Goal: Task Accomplishment & Management: Manage account settings

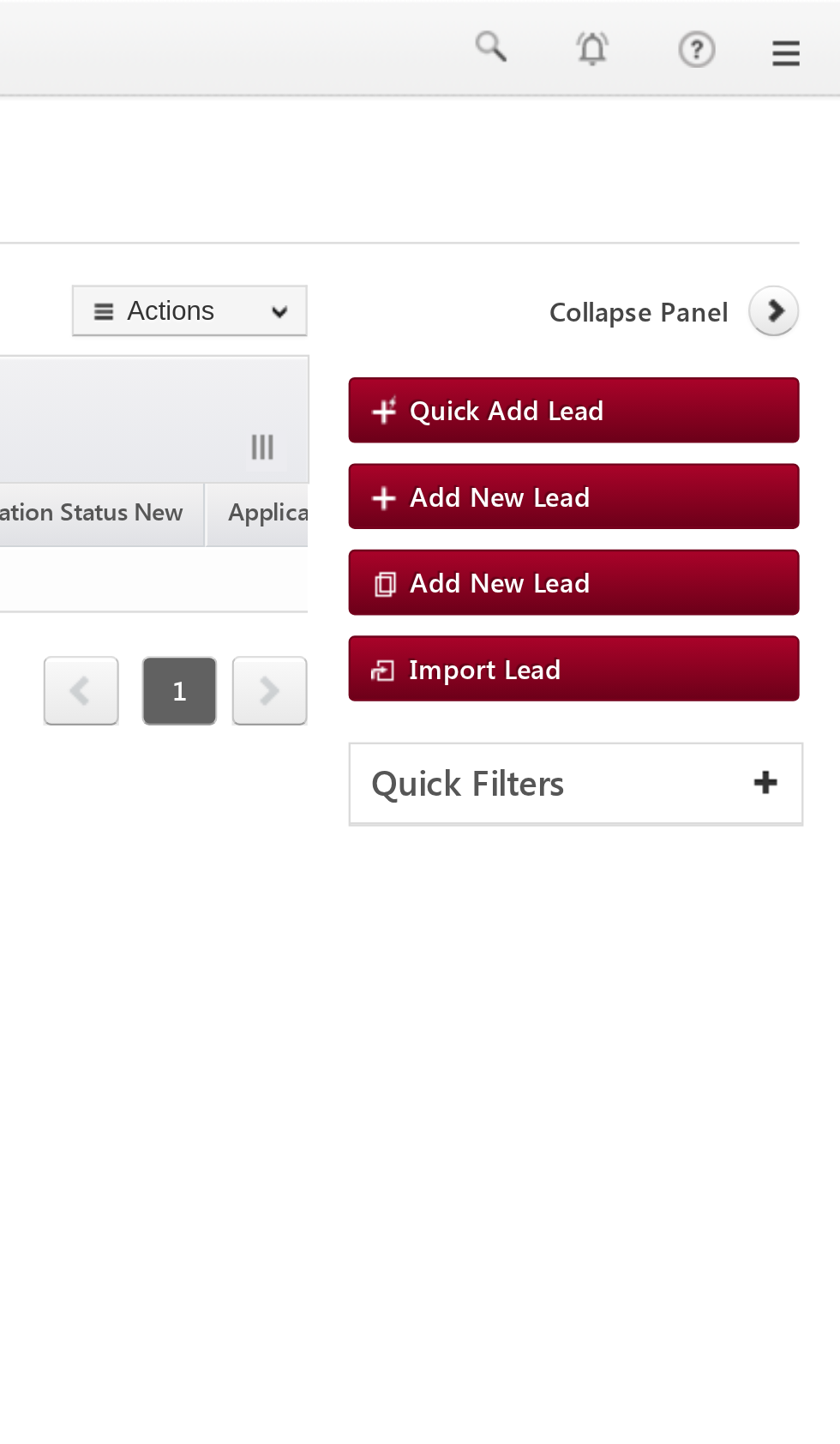
click at [807, 134] on icon at bounding box center [813, 129] width 12 height 12
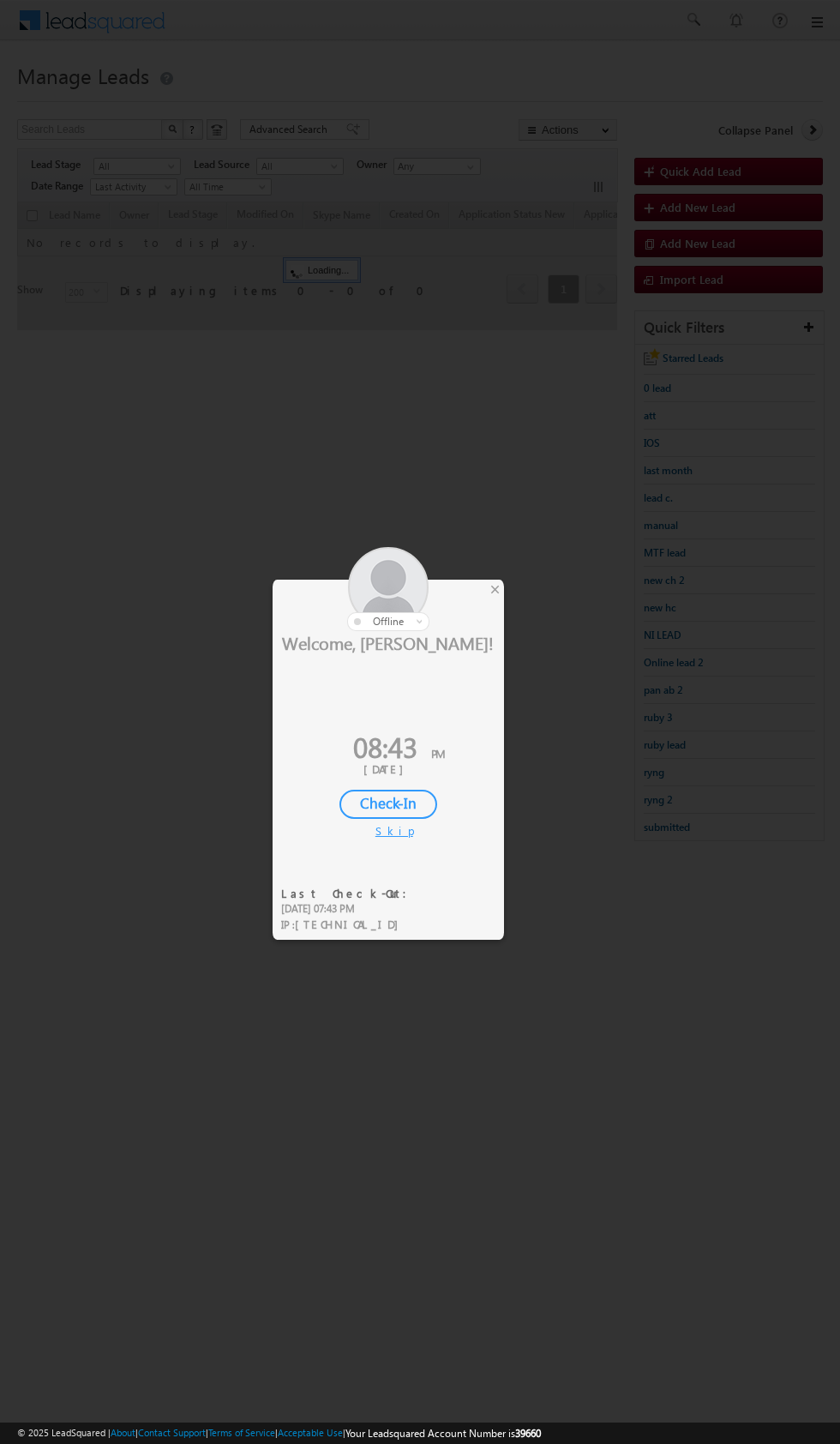
click at [499, 579] on div "×" at bounding box center [495, 588] width 18 height 19
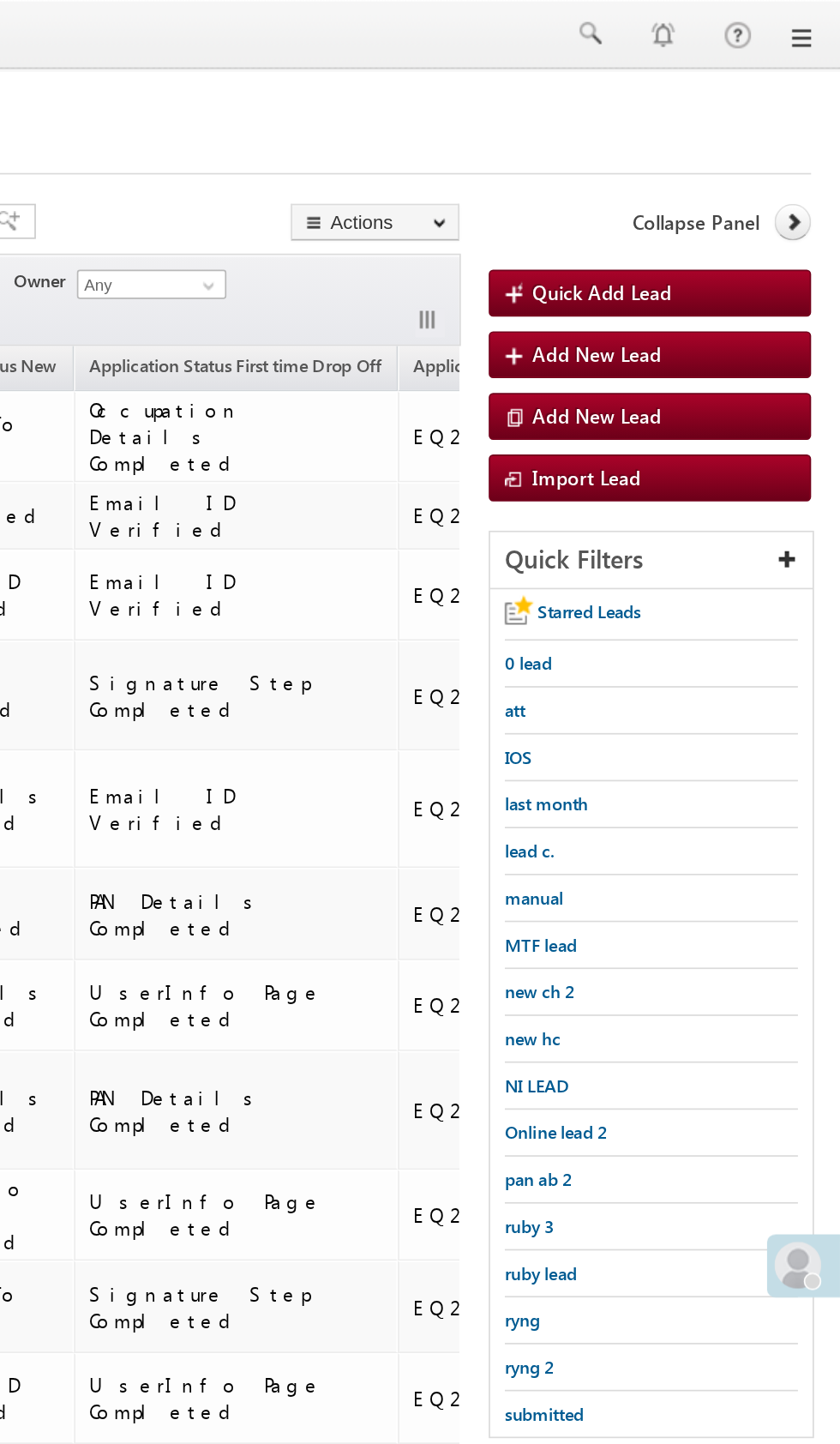
click at [803, 98] on div at bounding box center [420, 96] width 806 height 11
click at [812, 129] on icon at bounding box center [813, 129] width 12 height 12
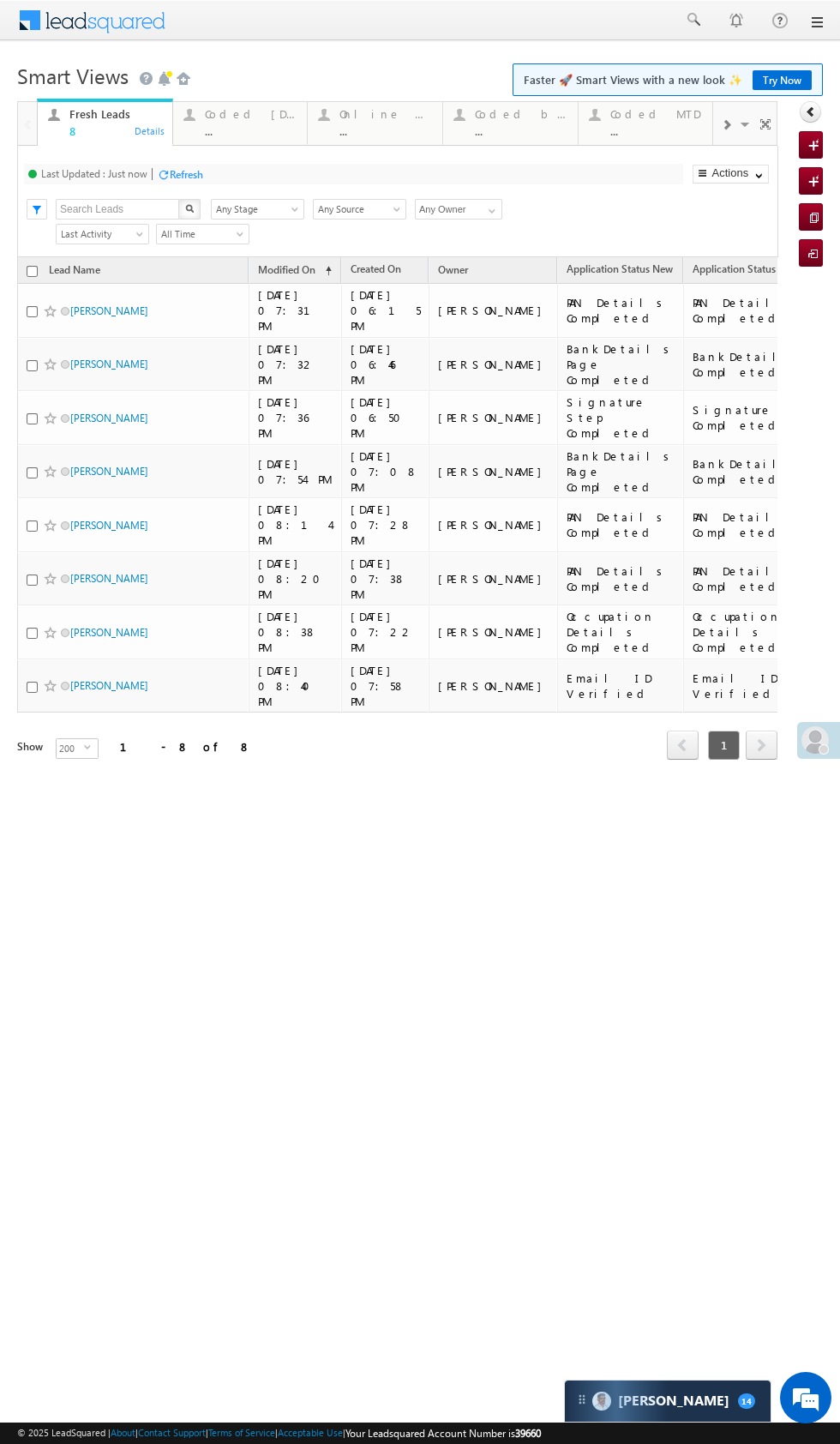
click at [235, 130] on div "..." at bounding box center [251, 131] width 92 height 13
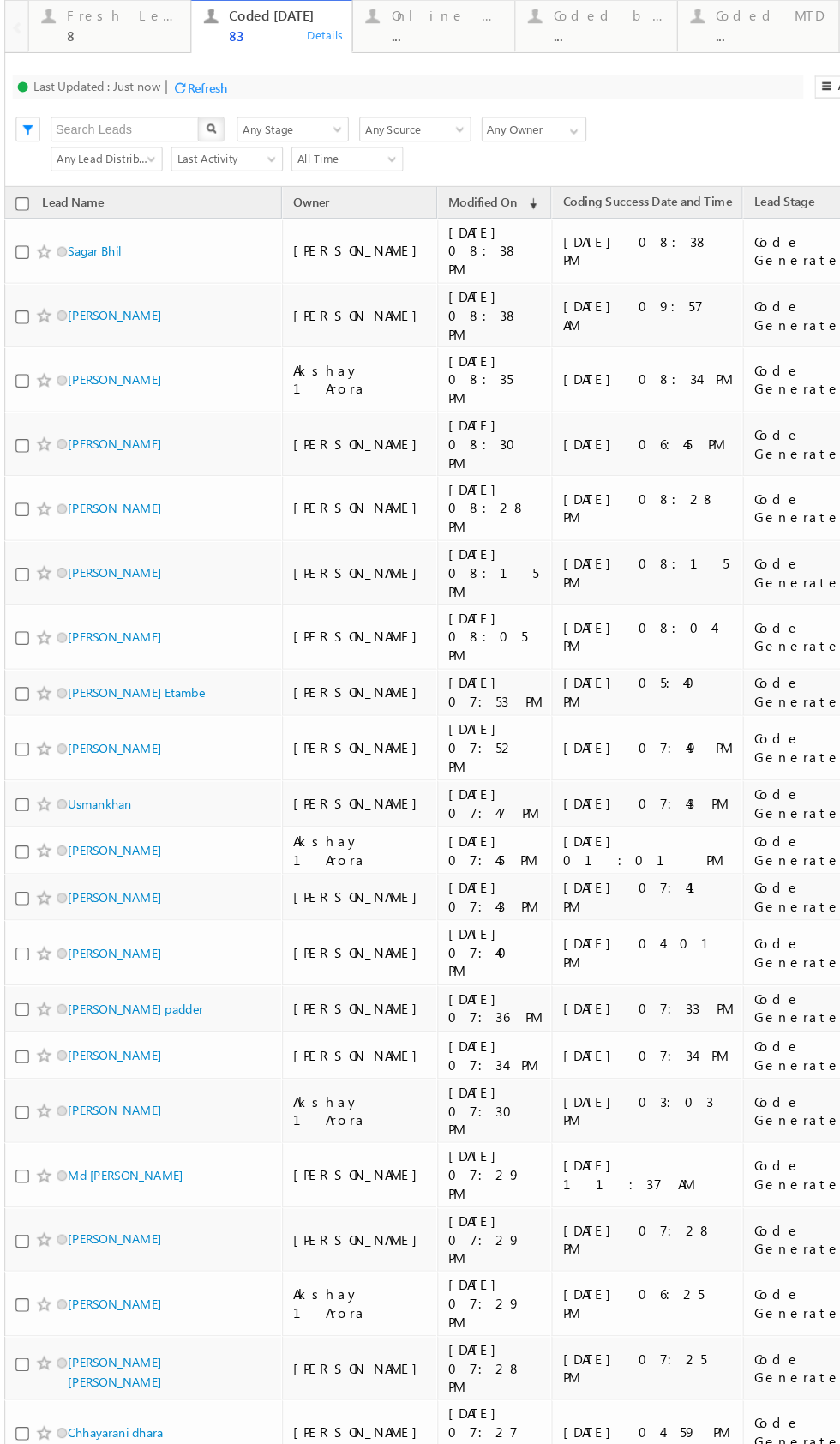
click at [436, 85] on input "Any Owner" at bounding box center [443, 87] width 88 height 20
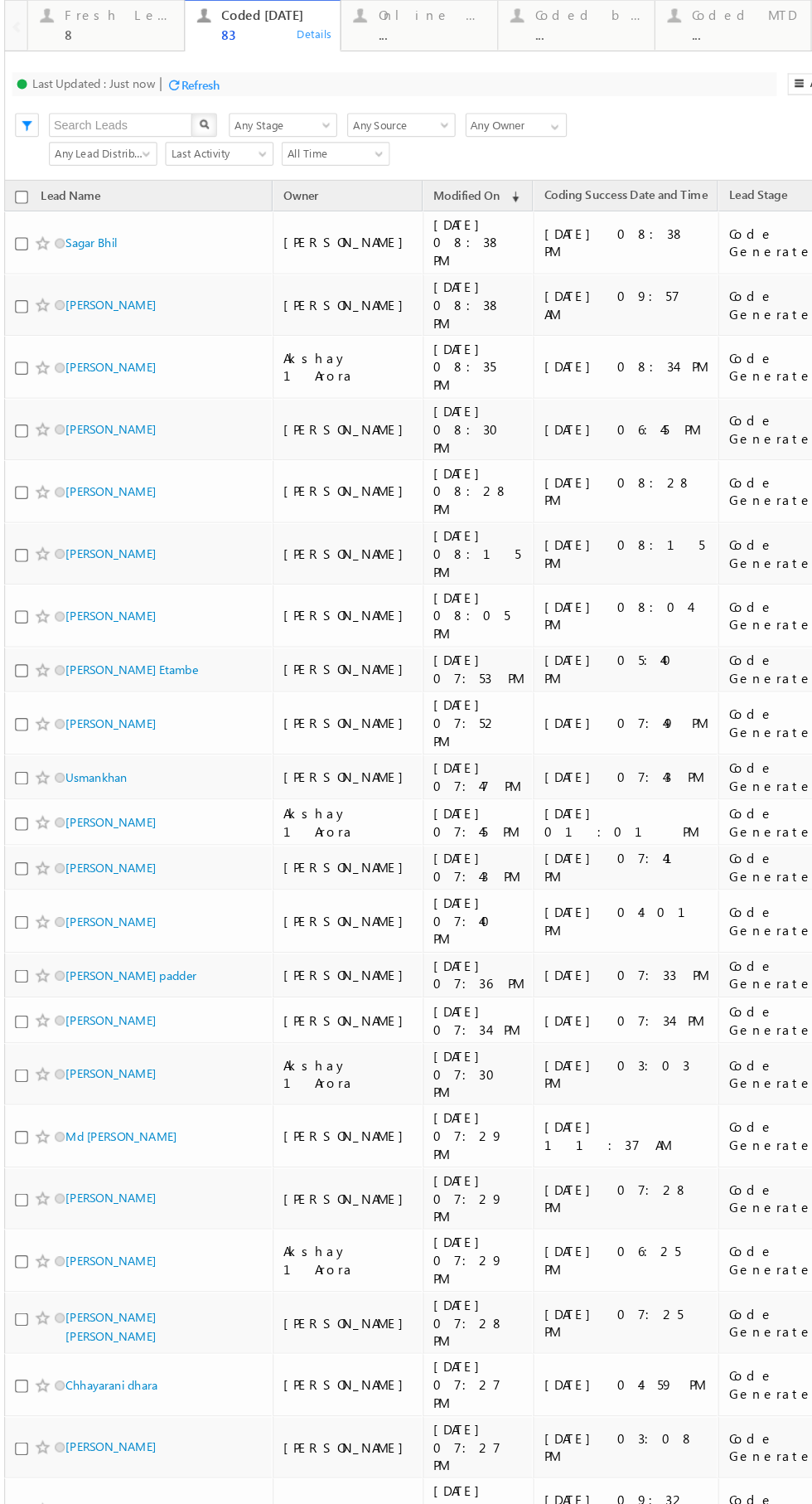
click at [444, 77] on input "Any Owner" at bounding box center [428, 84] width 85 height 19
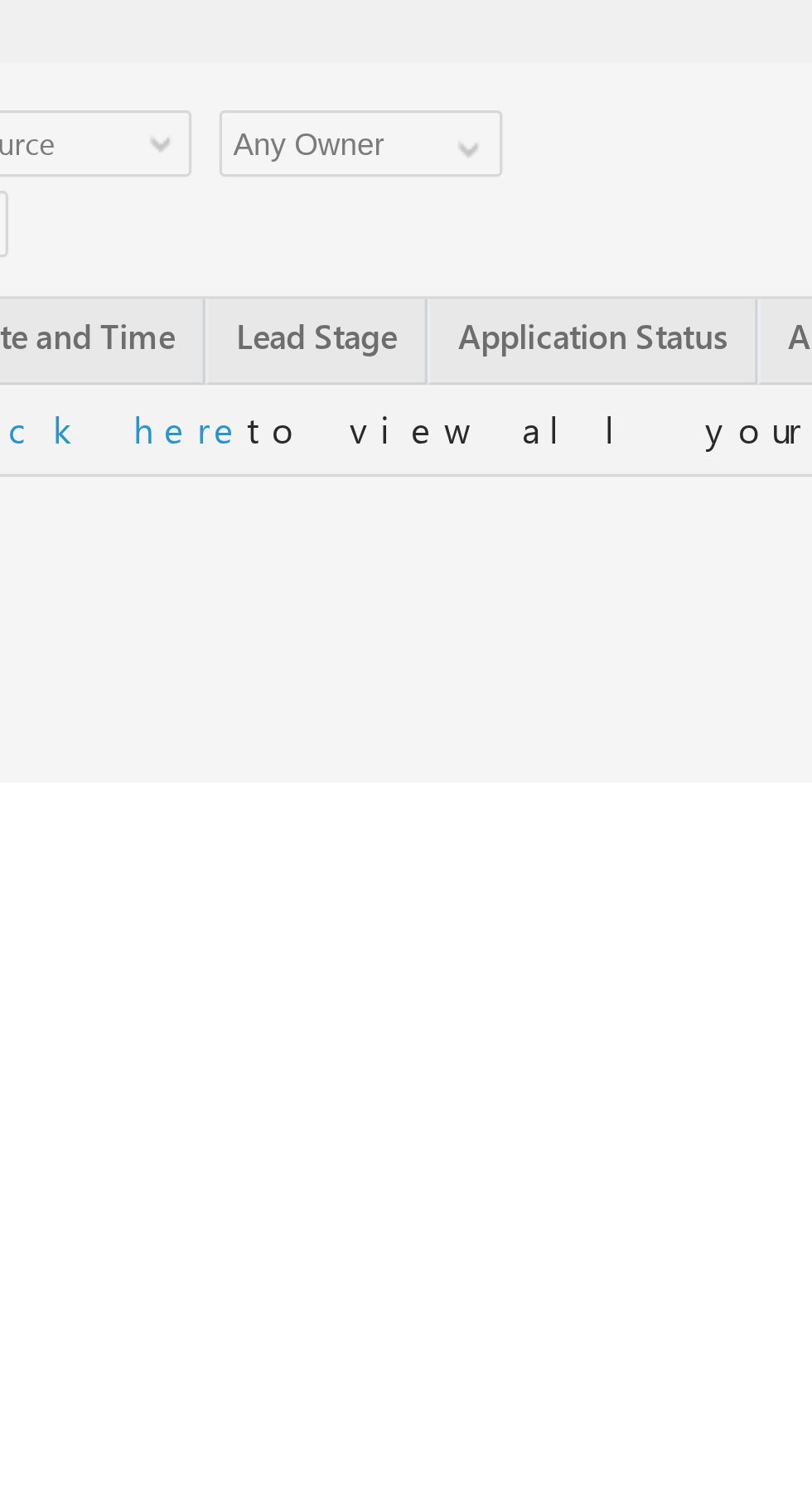
type input "Any Owner"
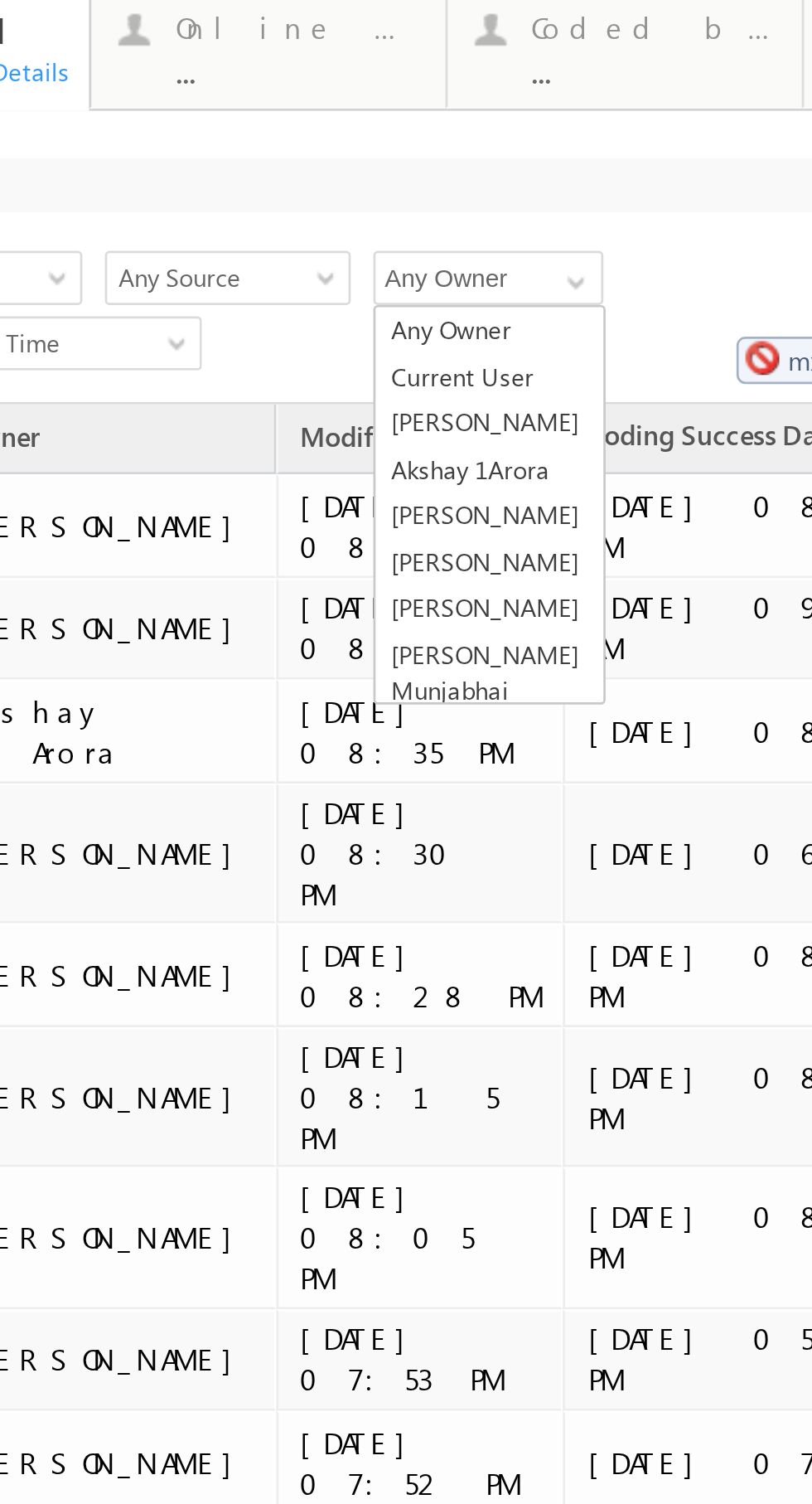
scroll to position [102, 0]
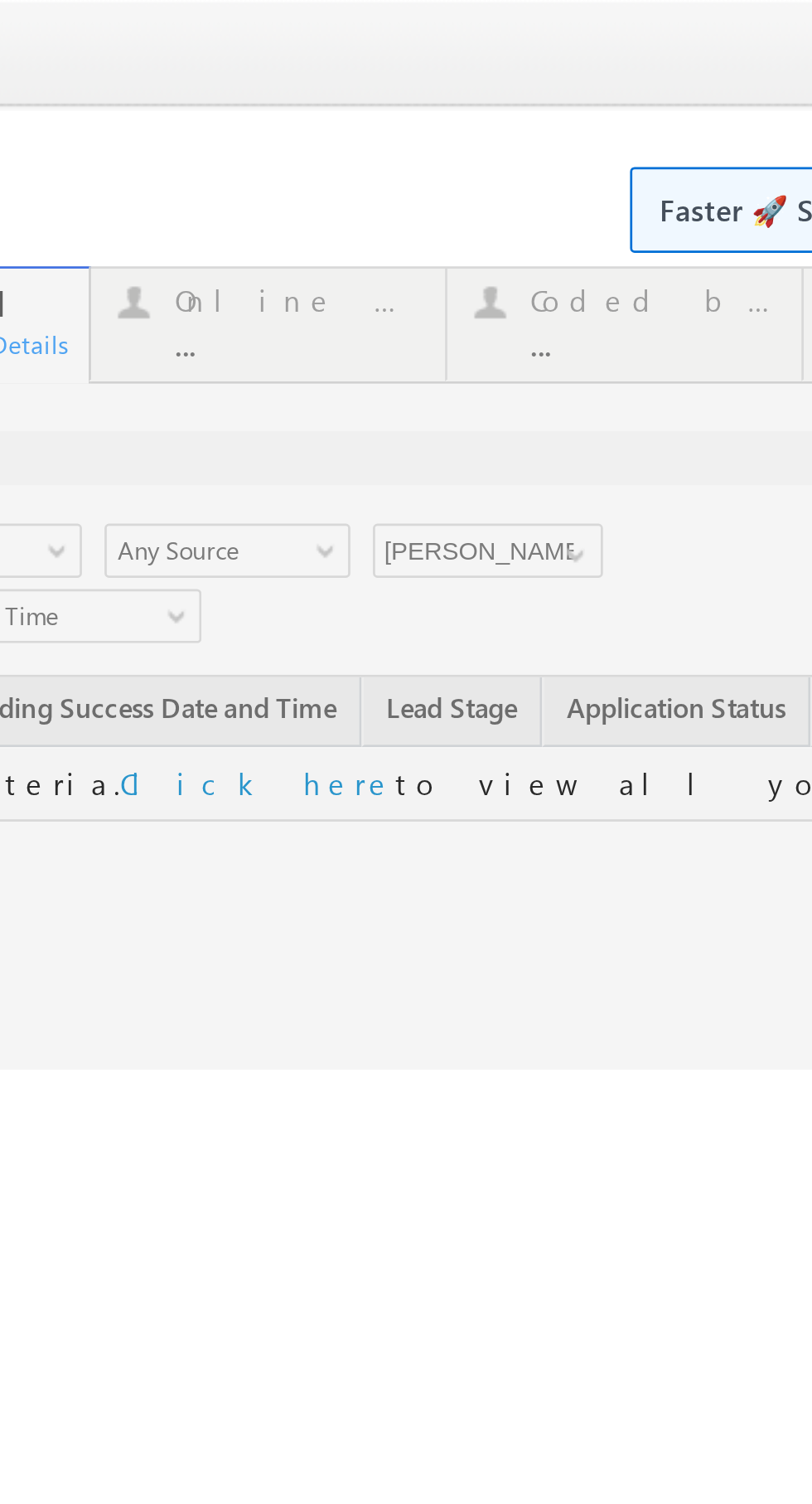
scroll to position [0, 0]
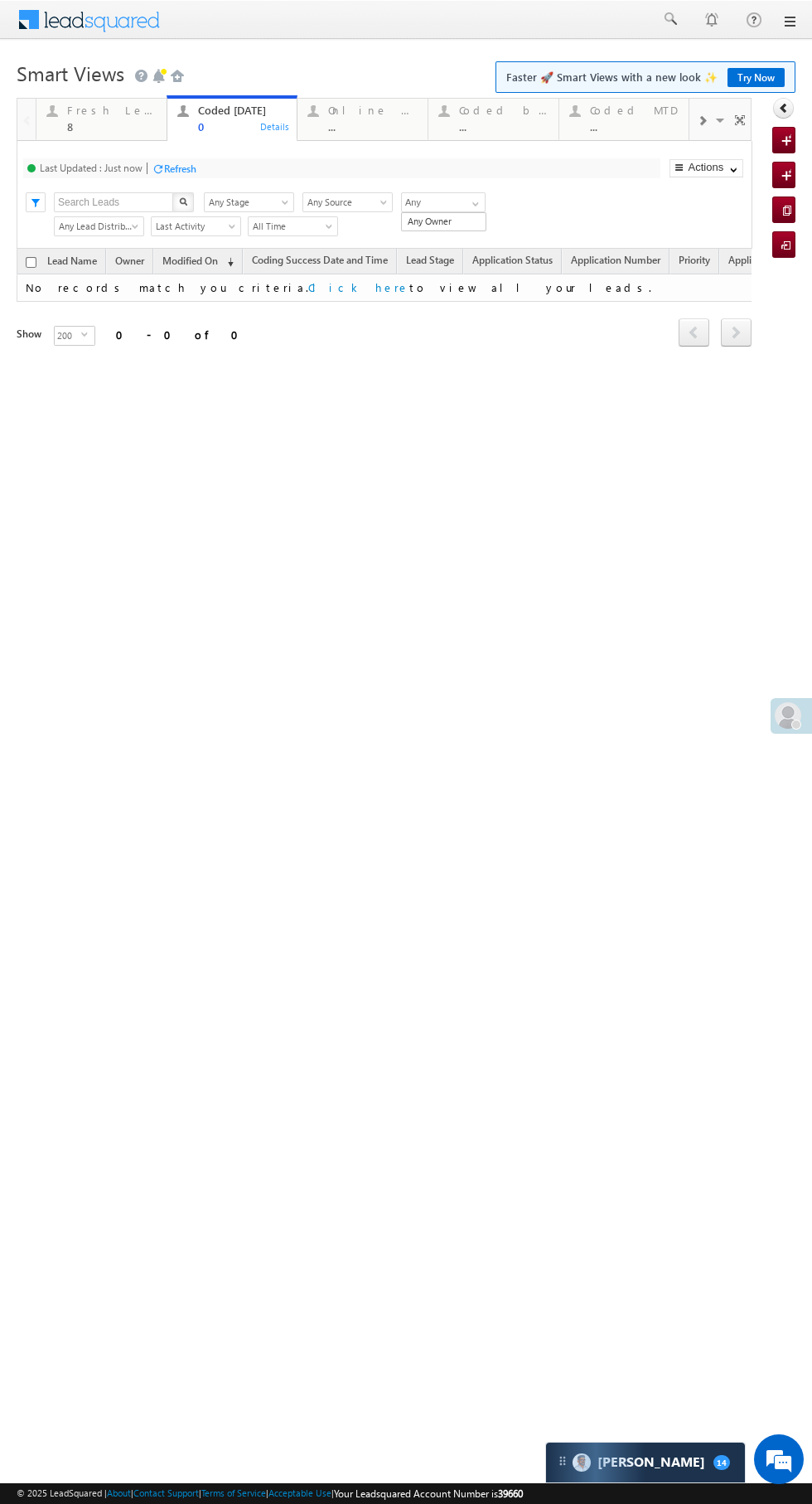
click at [470, 221] on link "Any Owner" at bounding box center [443, 222] width 84 height 18
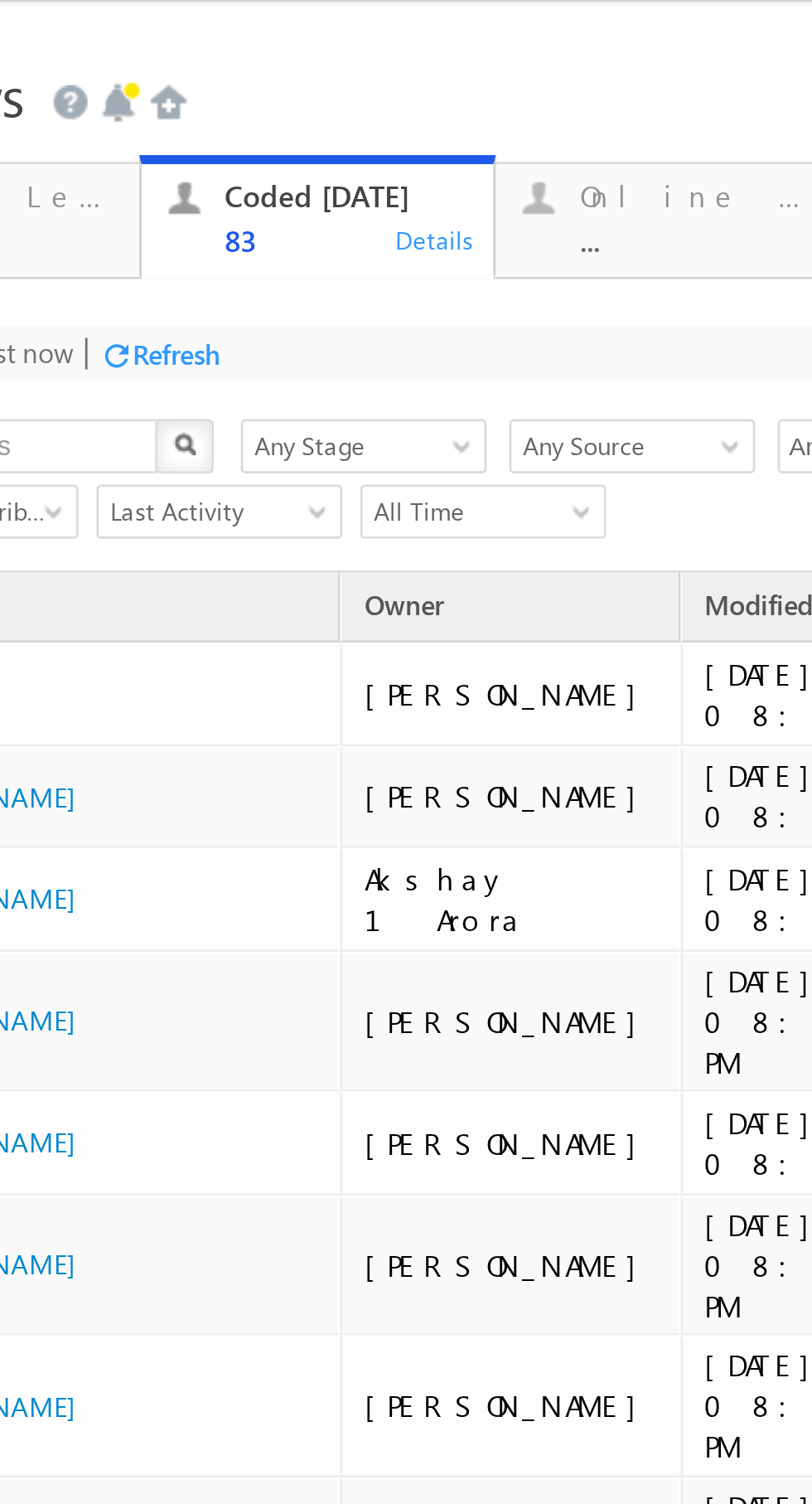
type input "Any Owner"
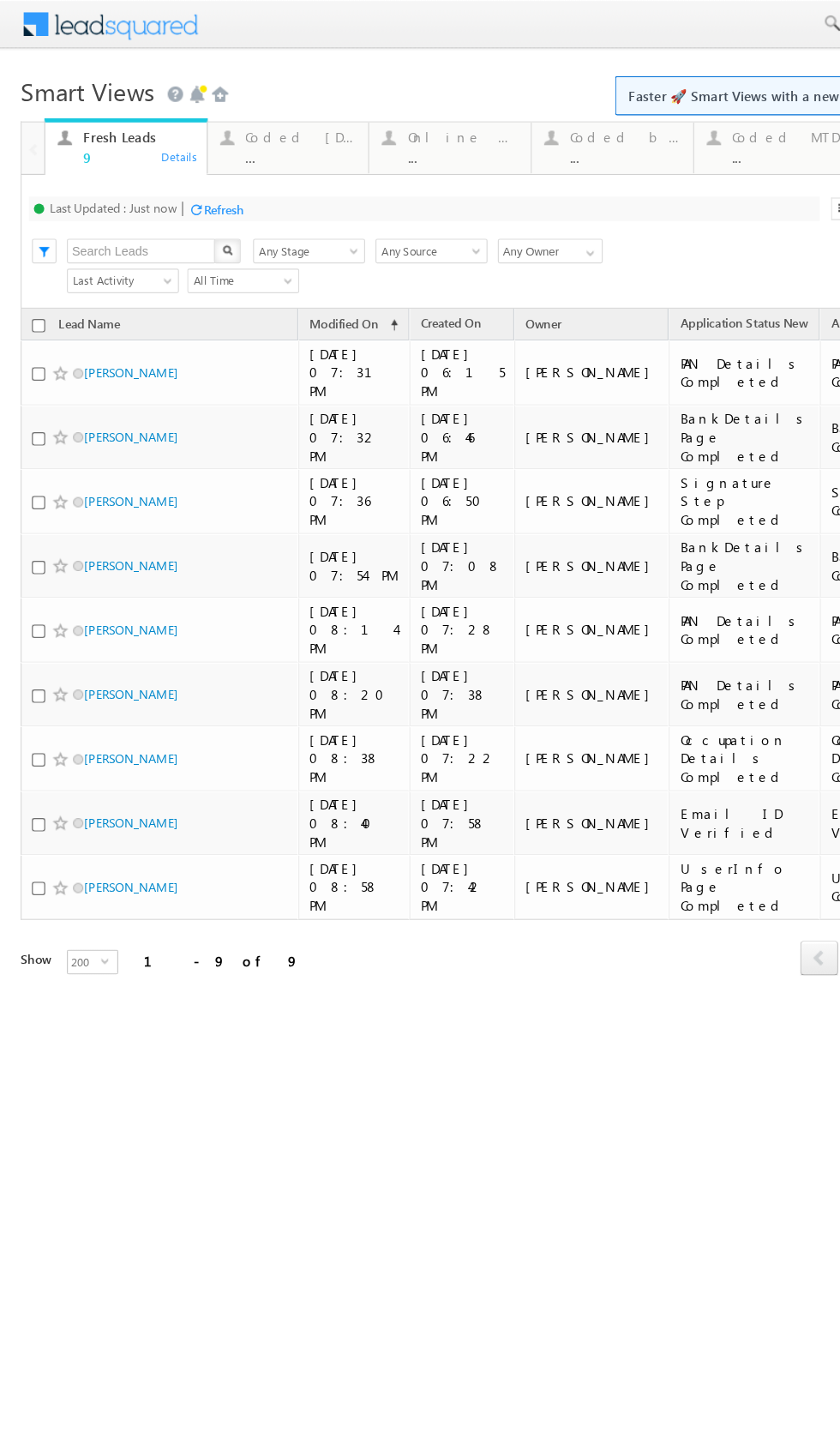
click at [275, 122] on div "Coded [DATE] ..." at bounding box center [251, 120] width 92 height 34
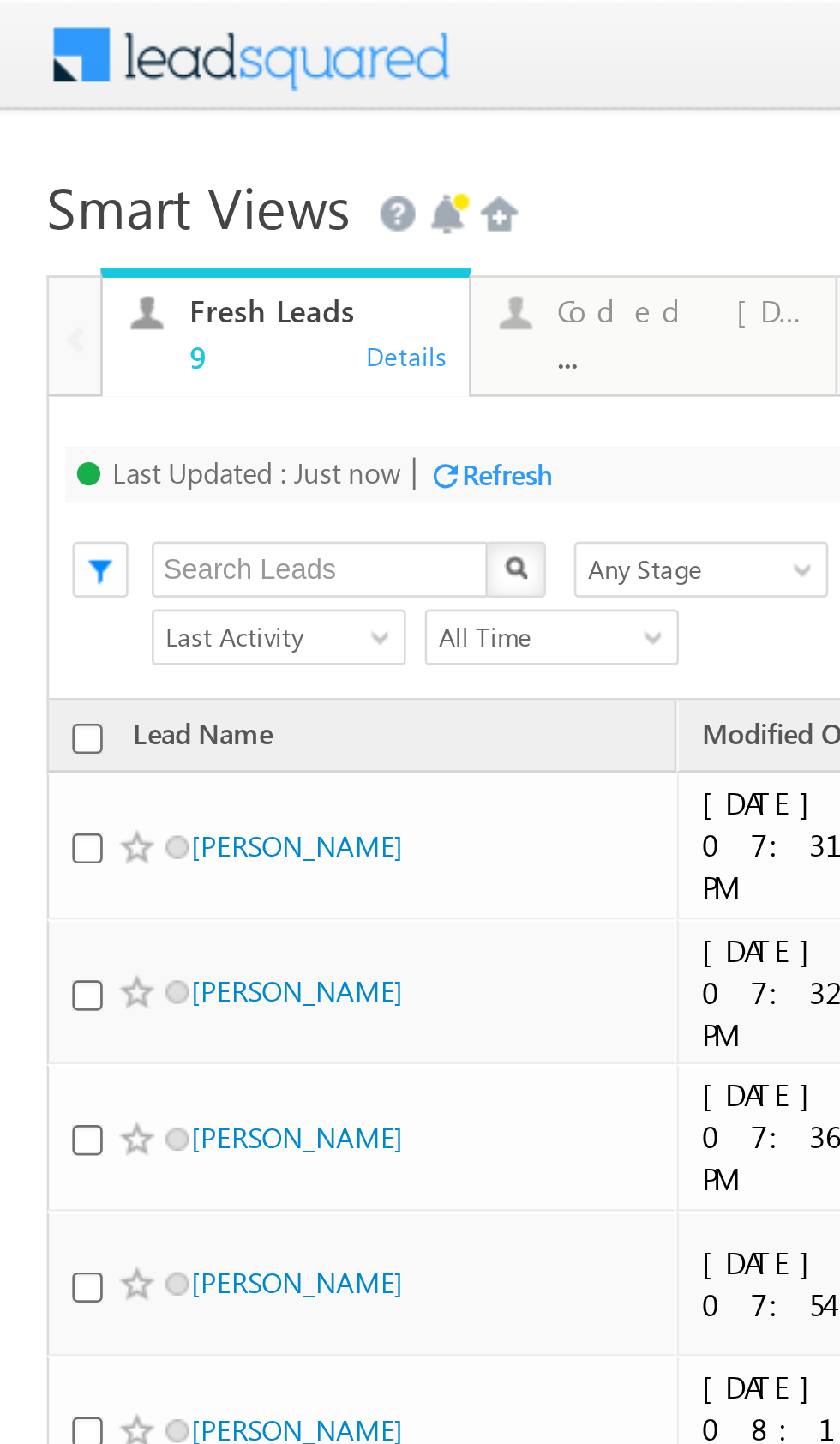
click at [228, 123] on div "Coded [DATE] ..." at bounding box center [251, 120] width 92 height 34
